Goal: Task Accomplishment & Management: Use online tool/utility

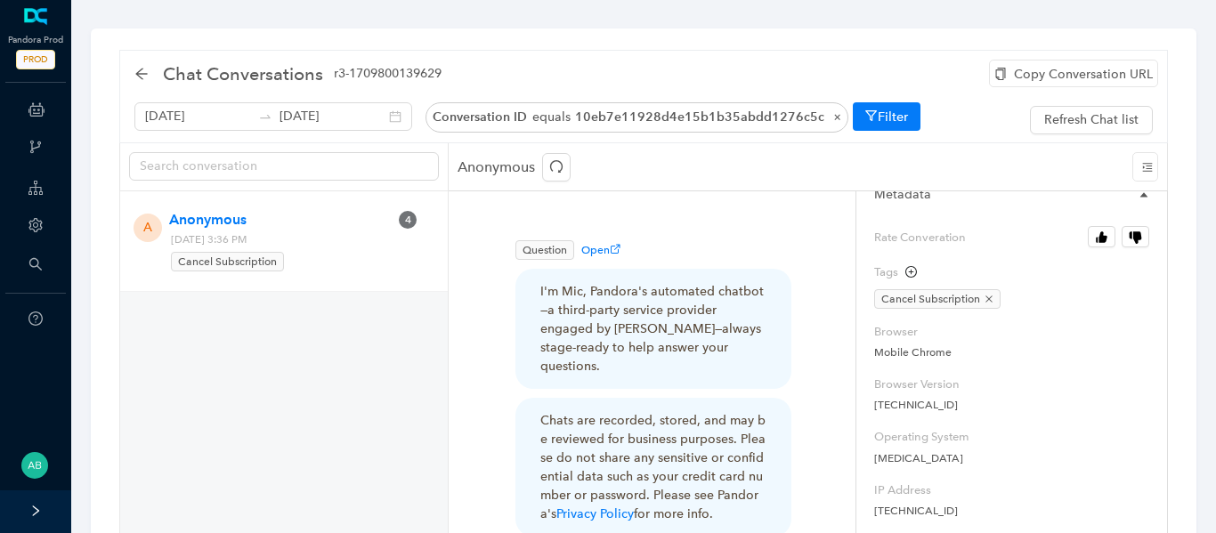
scroll to position [116, 0]
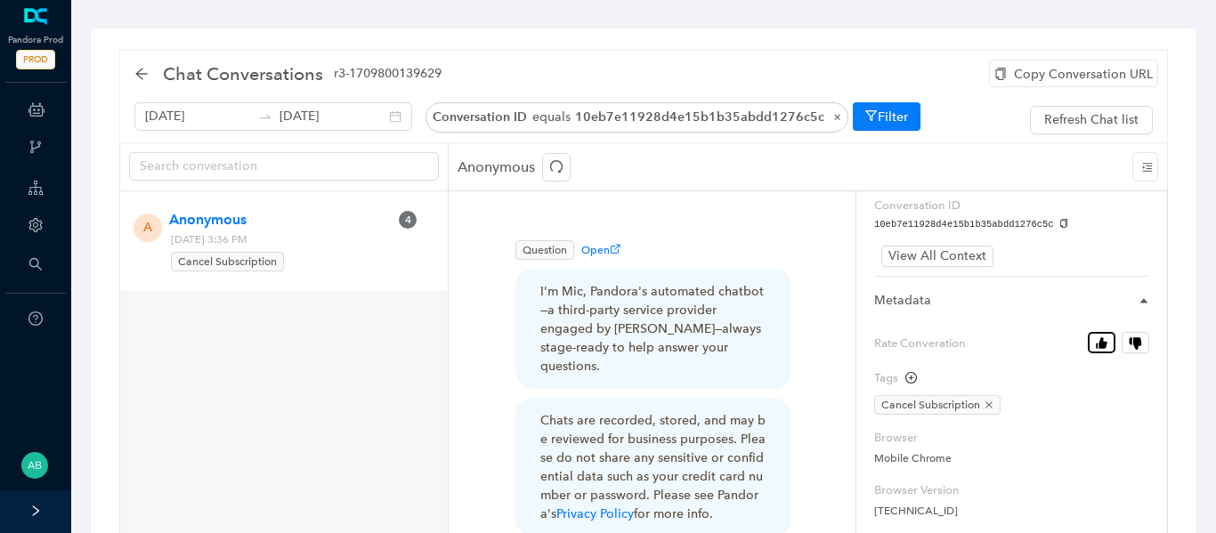
click at [1096, 350] on button "Rate Converation" at bounding box center [1101, 342] width 28 height 21
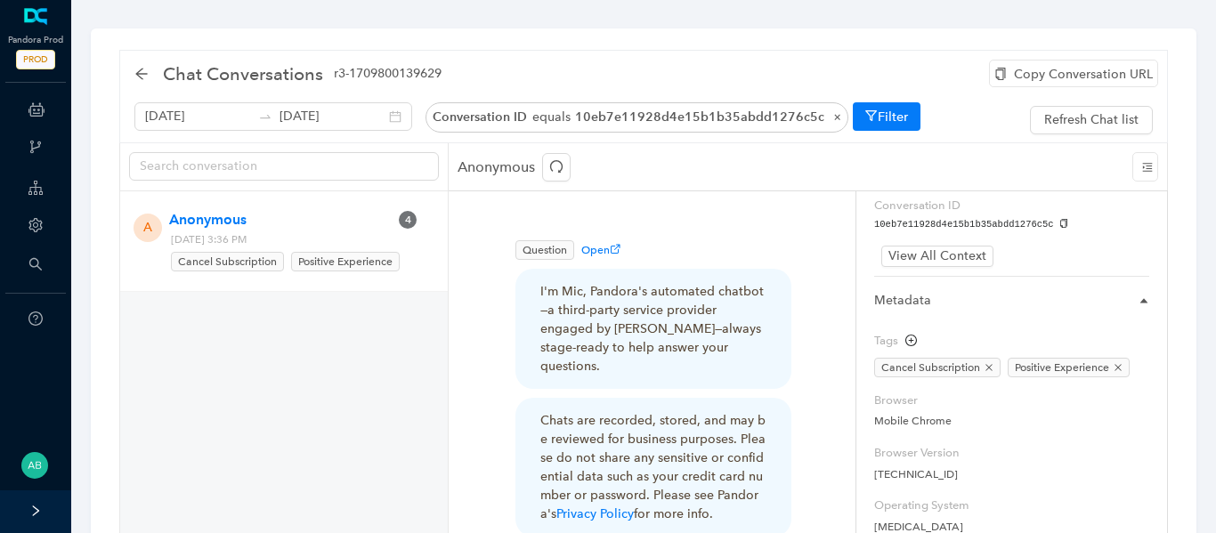
scroll to position [153, 0]
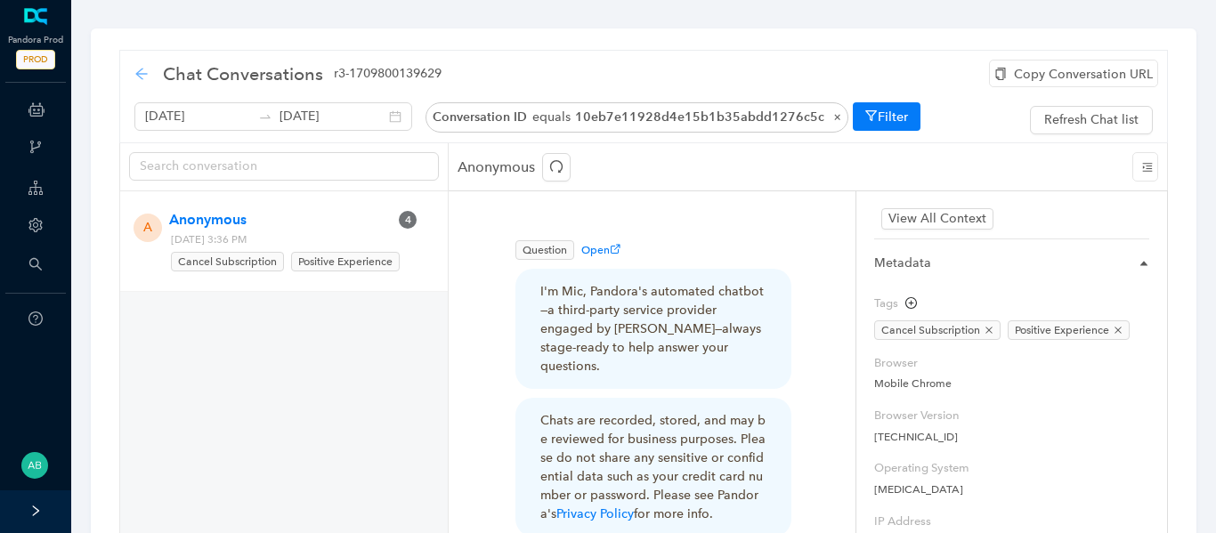
click at [141, 77] on icon "arrow-left" at bounding box center [141, 74] width 12 height 12
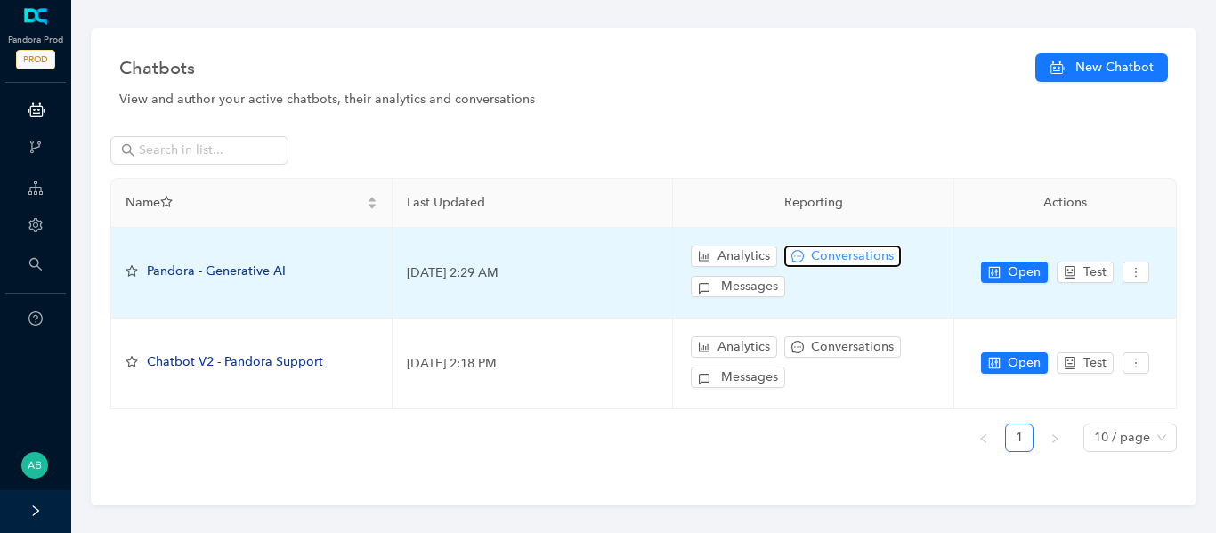
click at [841, 259] on span "Conversations" at bounding box center [852, 256] width 83 height 20
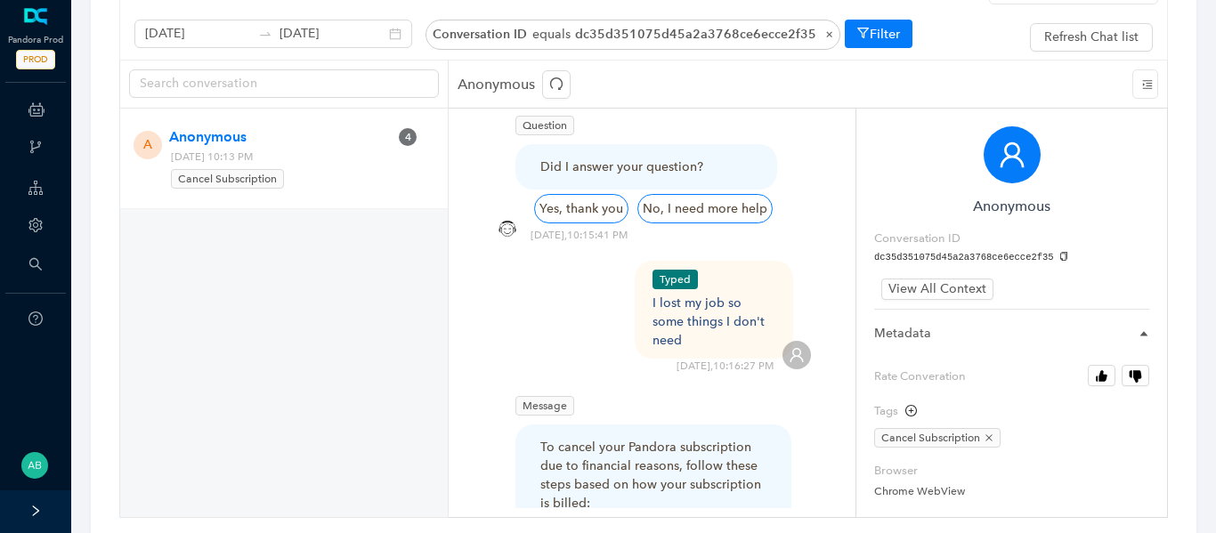
scroll to position [2349, 0]
drag, startPoint x: 656, startPoint y: 211, endPoint x: 764, endPoint y: 228, distance: 109.0
click at [764, 295] on div "I lost my job so some things I don't need" at bounding box center [714, 323] width 124 height 56
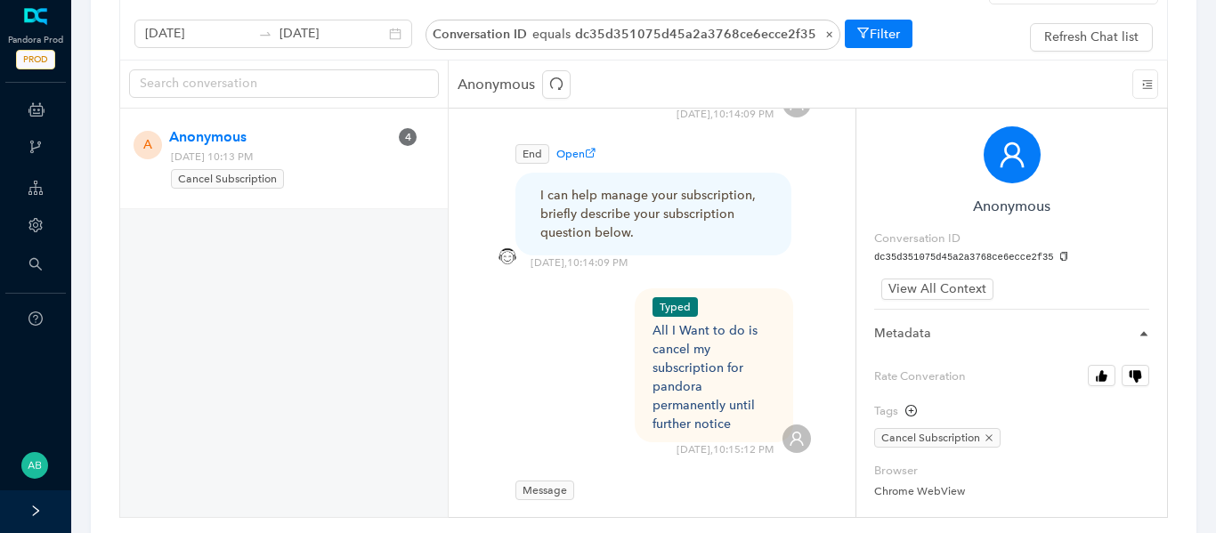
scroll to position [610, 0]
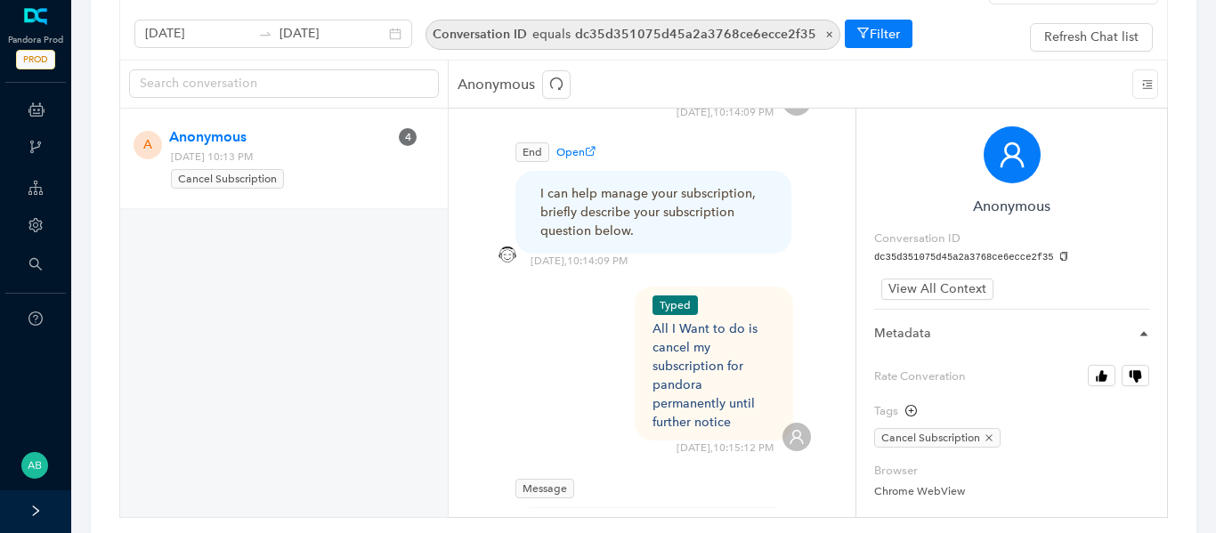
click at [600, 41] on span "dc35d351075d45a2a3768ce6ecce2f35" at bounding box center [695, 34] width 241 height 15
select select "_id"
select select "eq"
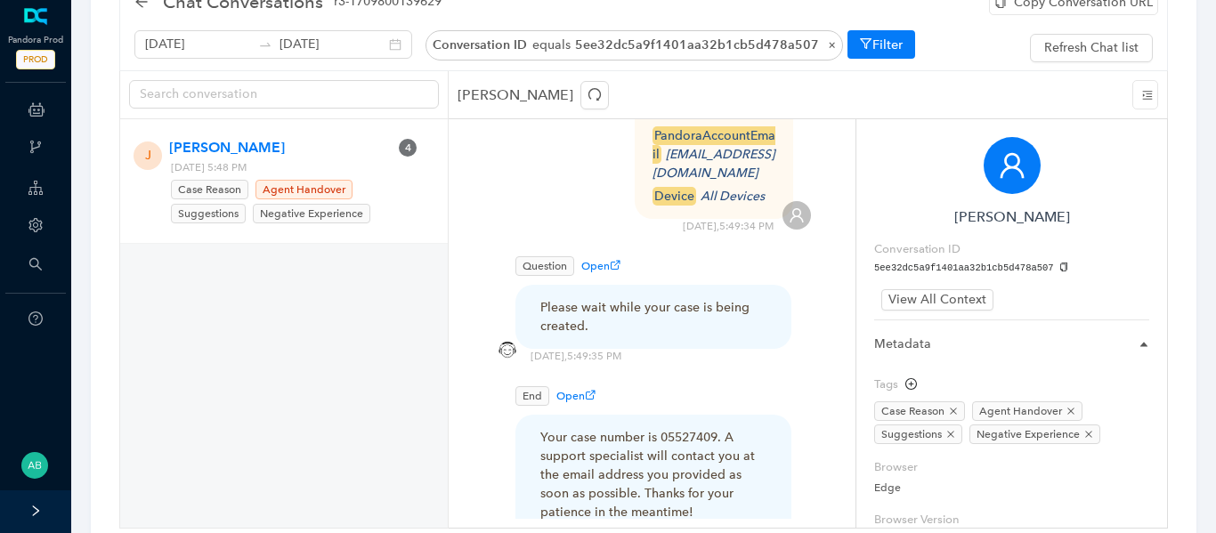
scroll to position [132, 0]
